Goal: Task Accomplishment & Management: Use online tool/utility

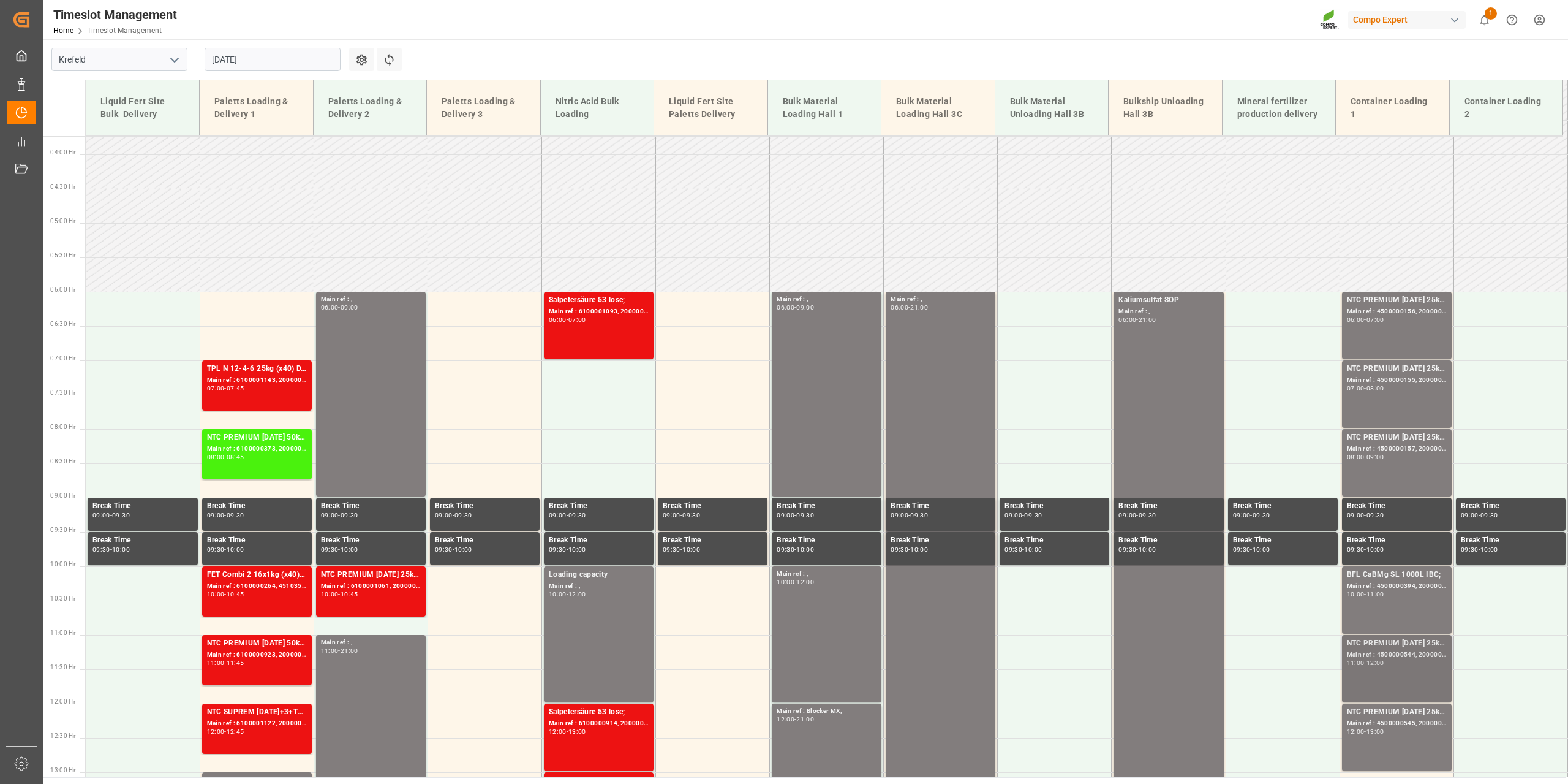
scroll to position [255, 0]
click at [1367, 326] on div "NTC PREMIUM [DATE] 25kg (x42) INT; Main ref : 4500000156, 2000000004; 06:00 - 0…" at bounding box center [1397, 326] width 100 height 63
